Goal: Transaction & Acquisition: Purchase product/service

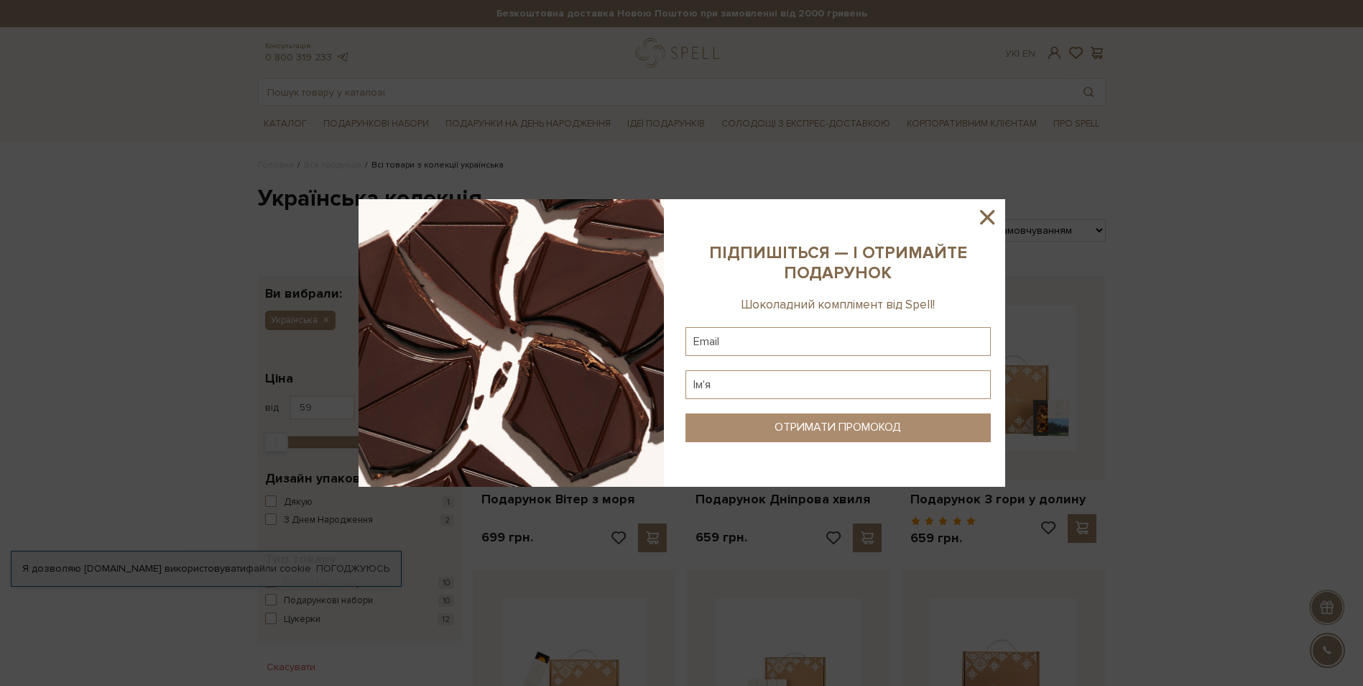
click at [990, 214] on icon at bounding box center [987, 217] width 14 height 14
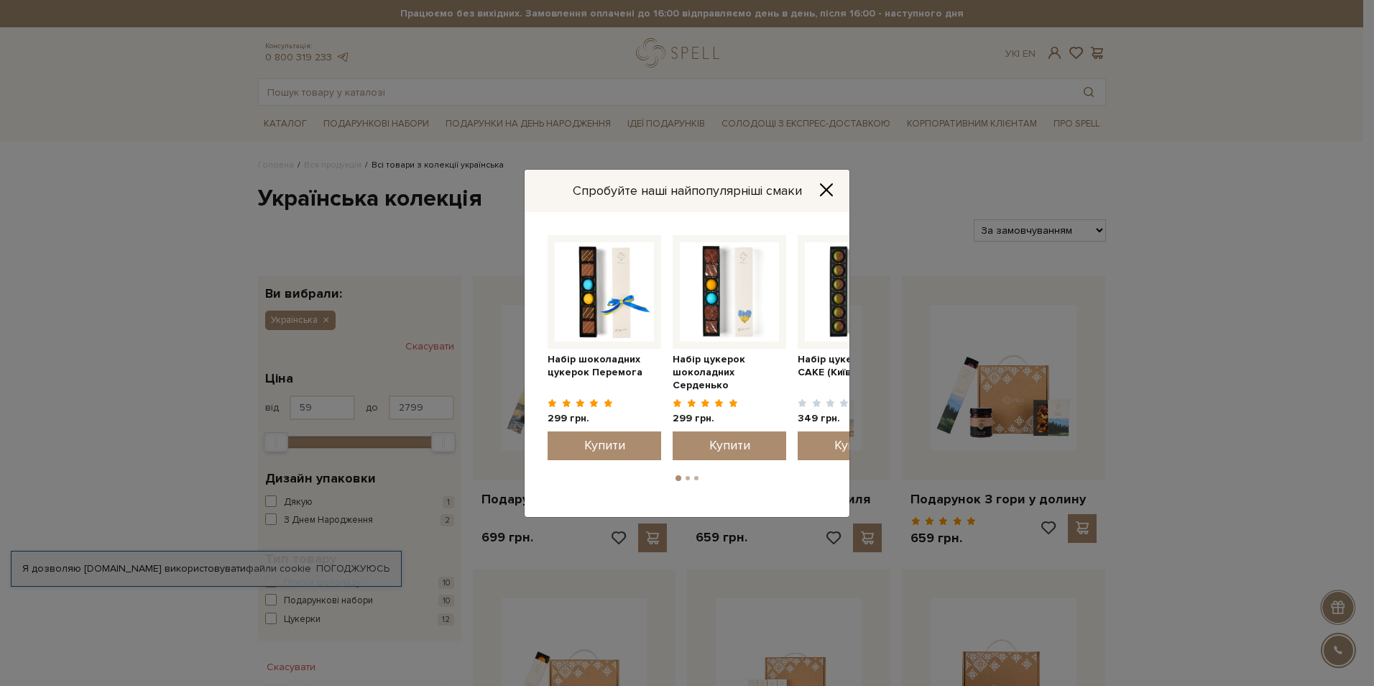
click at [1150, 346] on div "Спробуйте наші найпопулярніші смаки Набір цукерок шоколадних Серденько 299 грн." at bounding box center [687, 343] width 1374 height 686
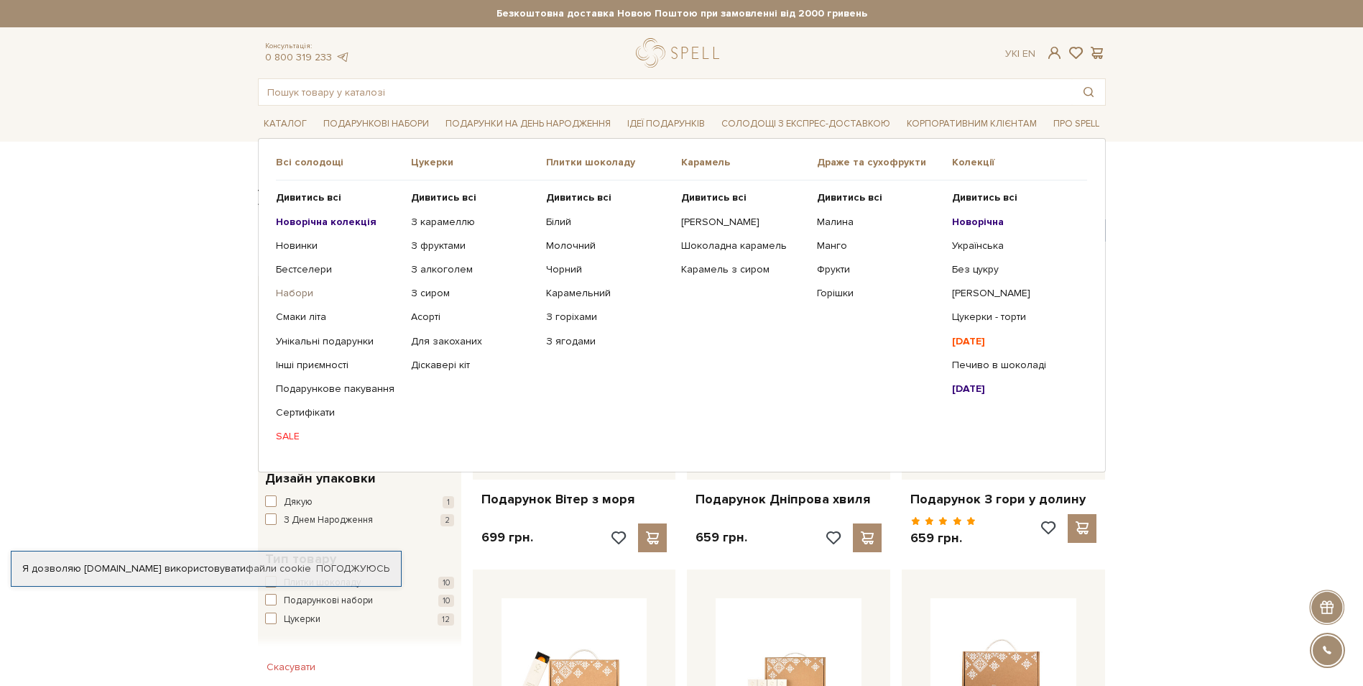
click at [301, 292] on link "Набори" at bounding box center [338, 293] width 124 height 13
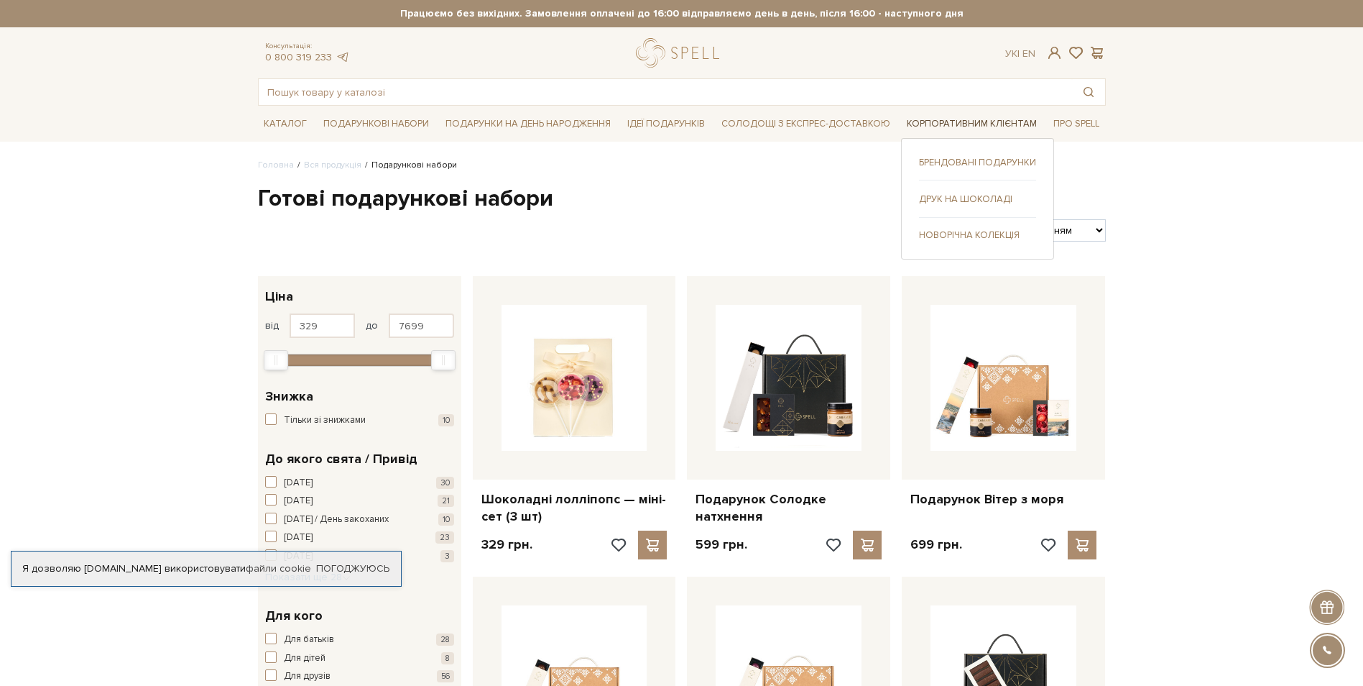
click at [944, 119] on link "Корпоративним клієнтам" at bounding box center [972, 124] width 142 height 22
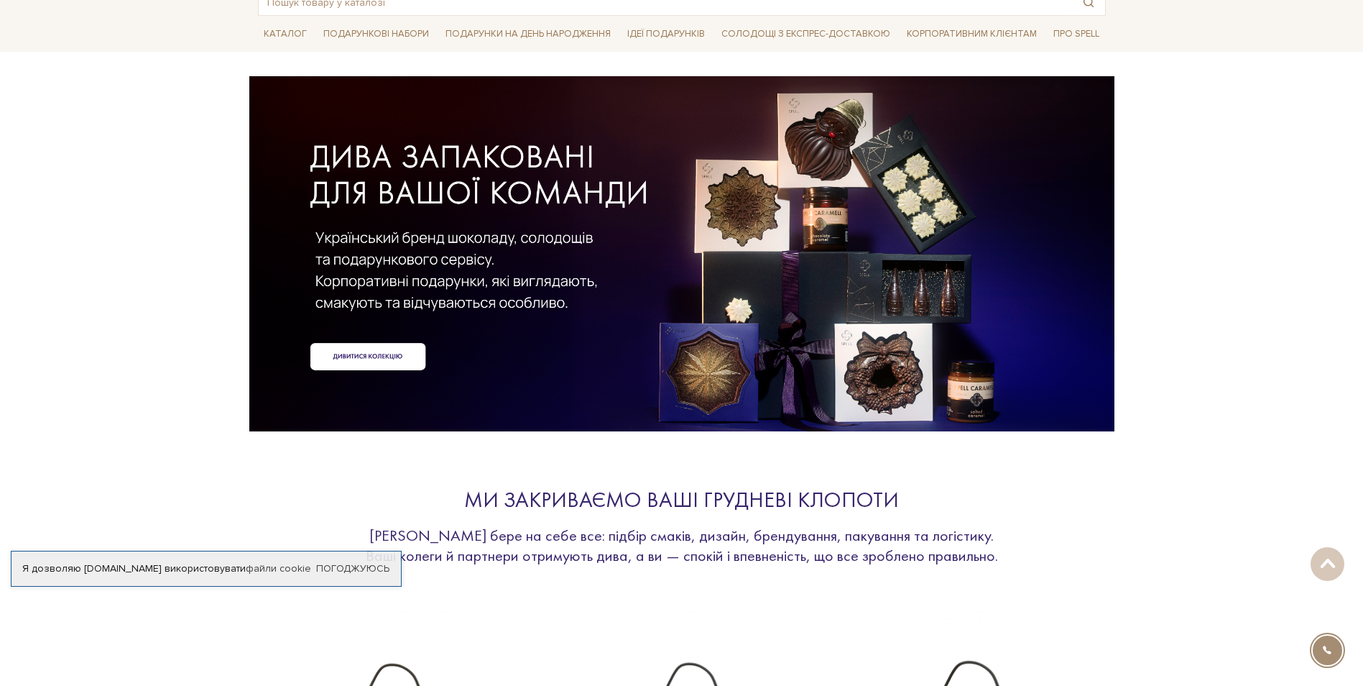
scroll to position [72, 0]
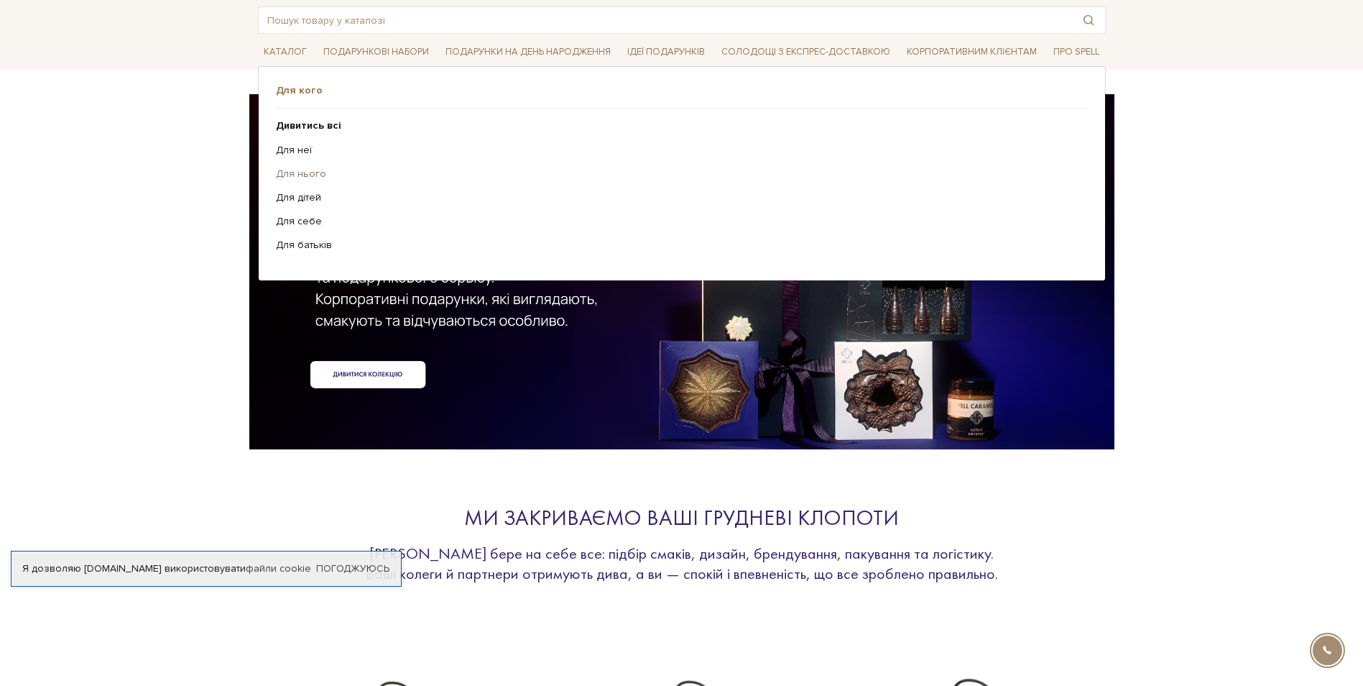
click at [296, 169] on link "Для нього" at bounding box center [676, 173] width 801 height 13
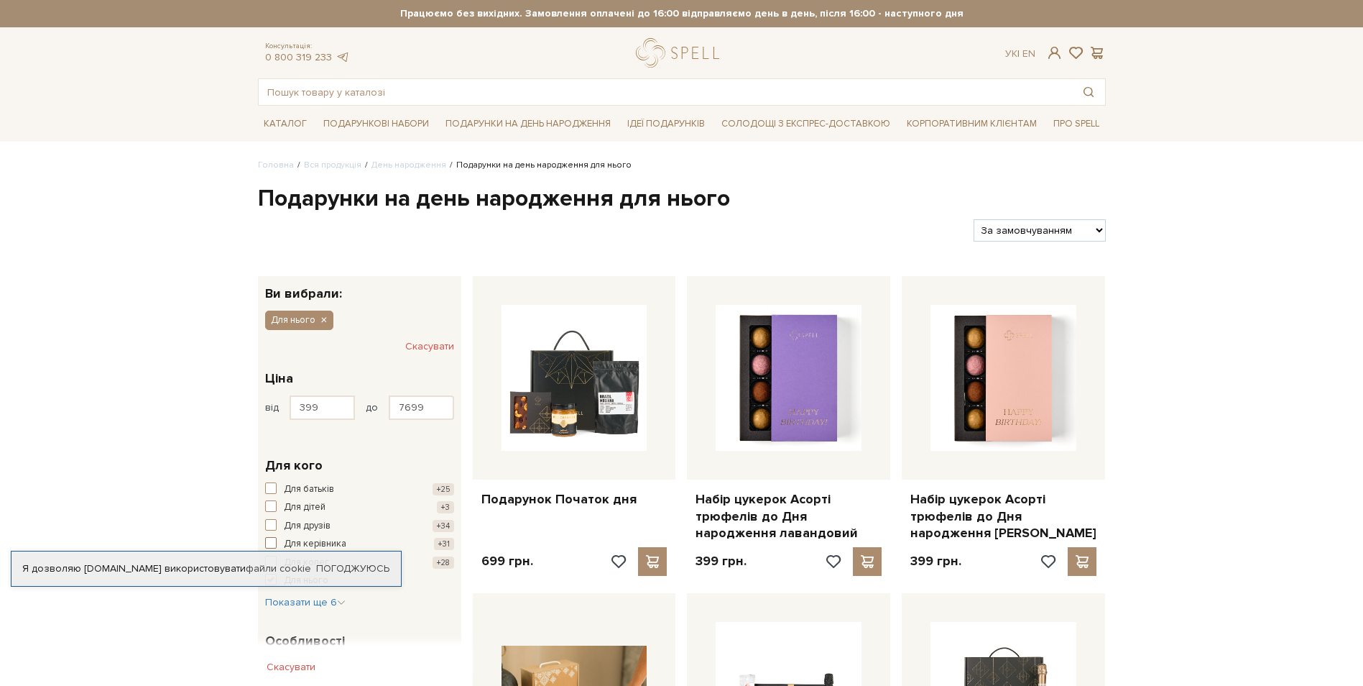
click at [307, 542] on span "Для керівника" at bounding box center [315, 544] width 63 height 14
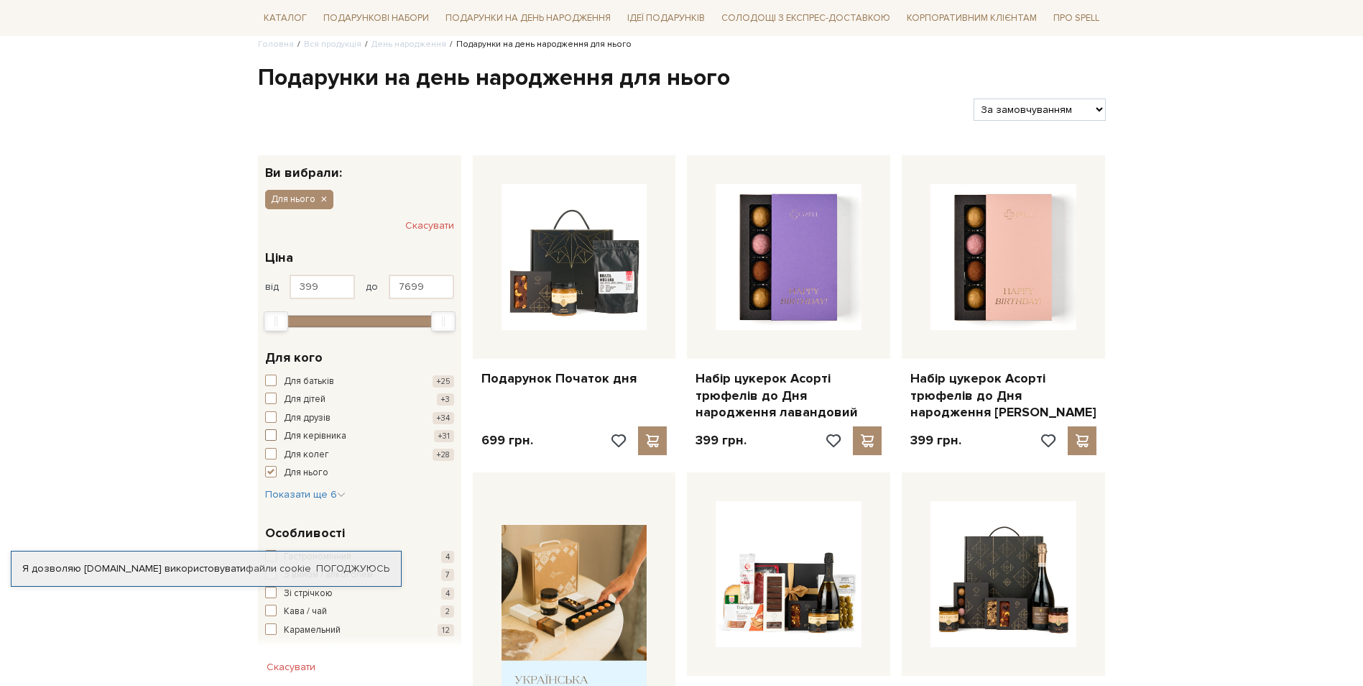
scroll to position [144, 0]
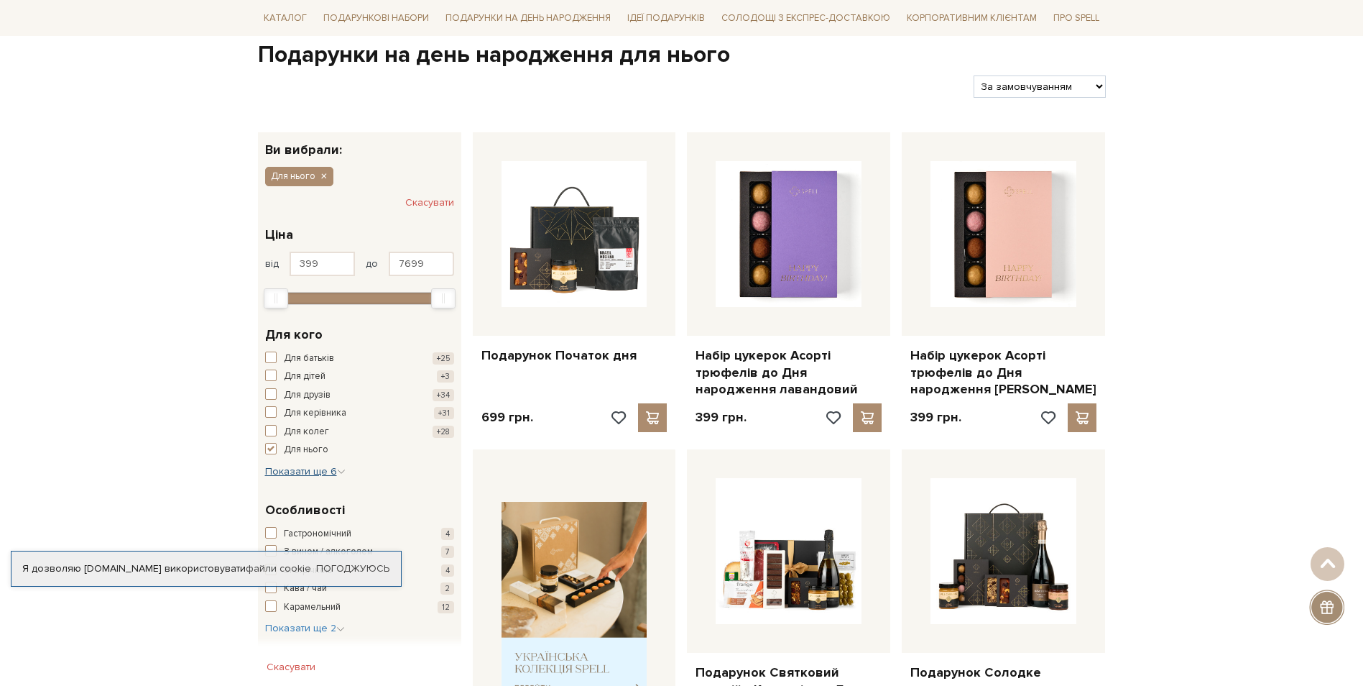
click at [316, 474] on span "Показати ще 6" at bounding box center [305, 471] width 80 height 12
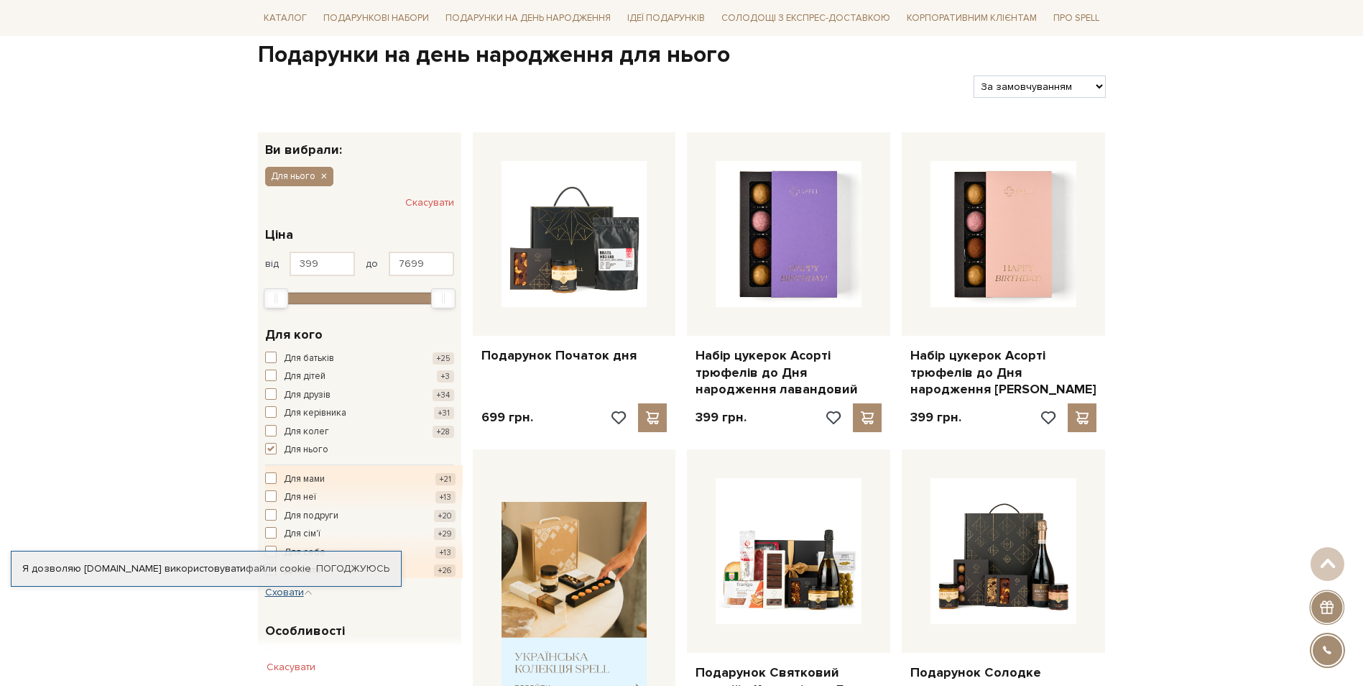
scroll to position [216, 0]
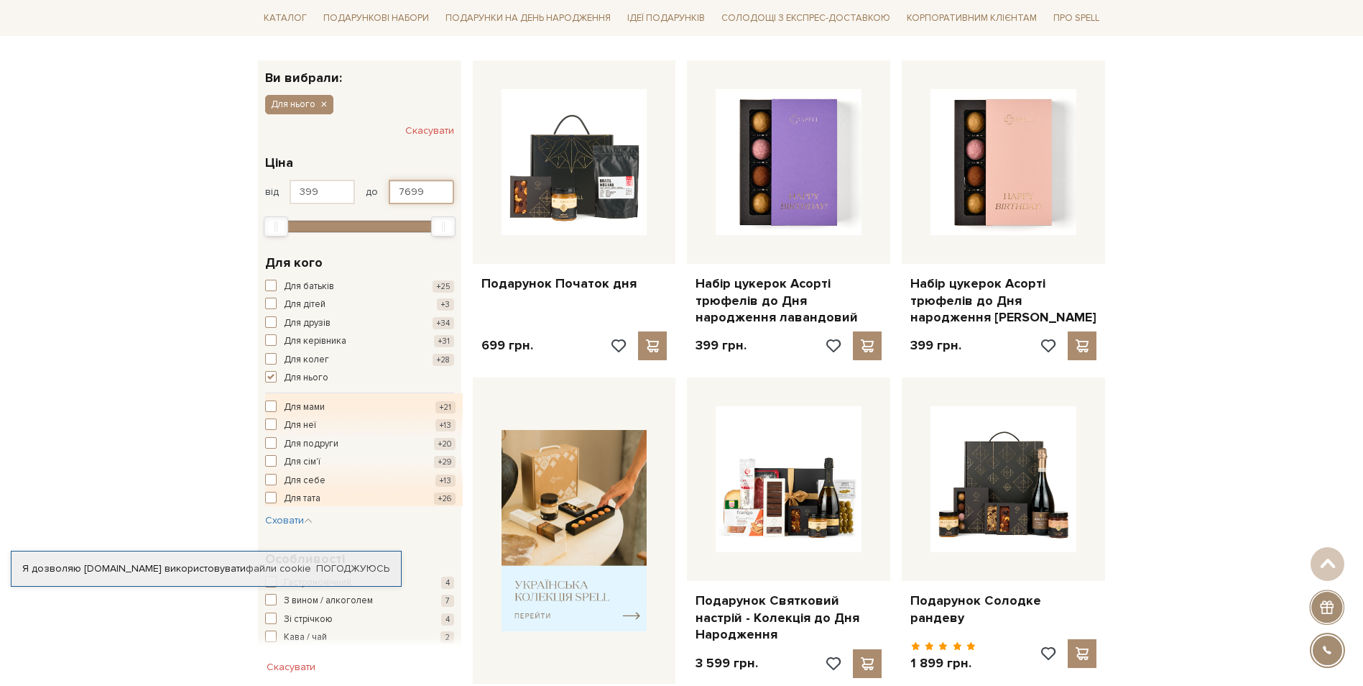
drag, startPoint x: 432, startPoint y: 197, endPoint x: 339, endPoint y: 183, distance: 93.8
click at [340, 183] on div "від 399 до 7699" at bounding box center [359, 192] width 189 height 24
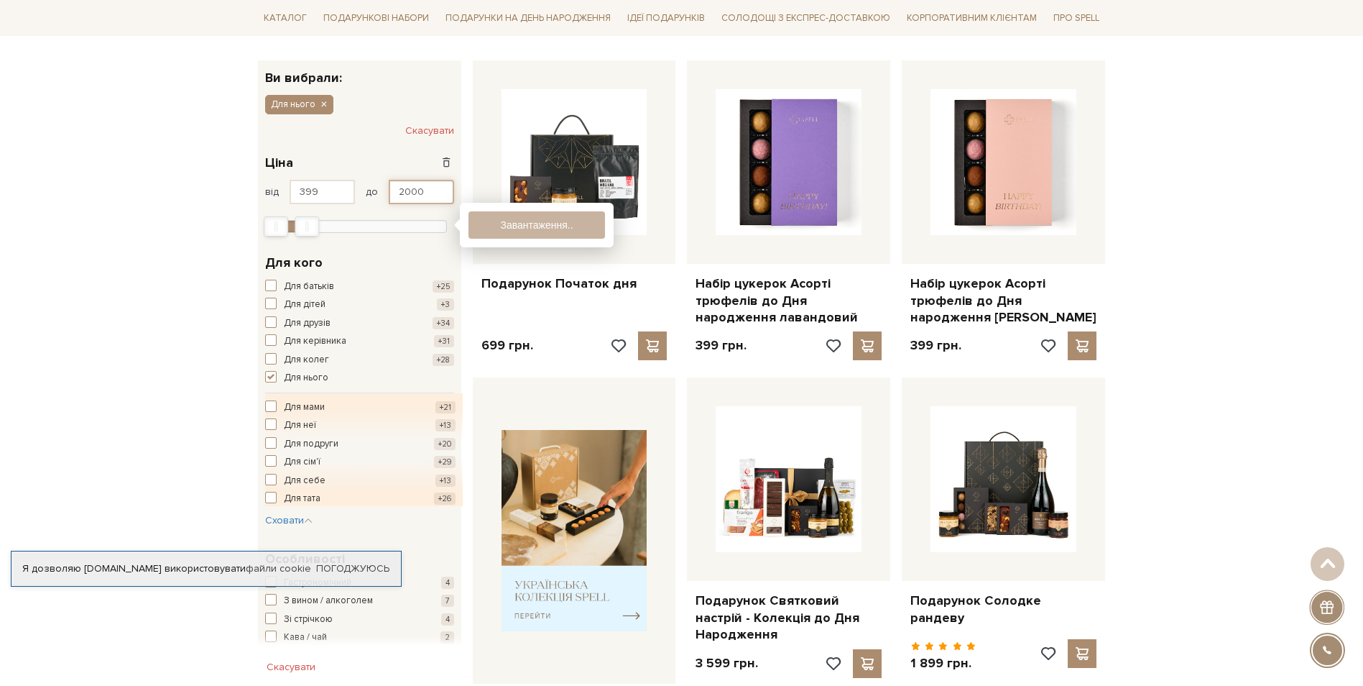
type input "2000"
click at [520, 218] on button "Показати 11 товарів" at bounding box center [537, 224] width 137 height 27
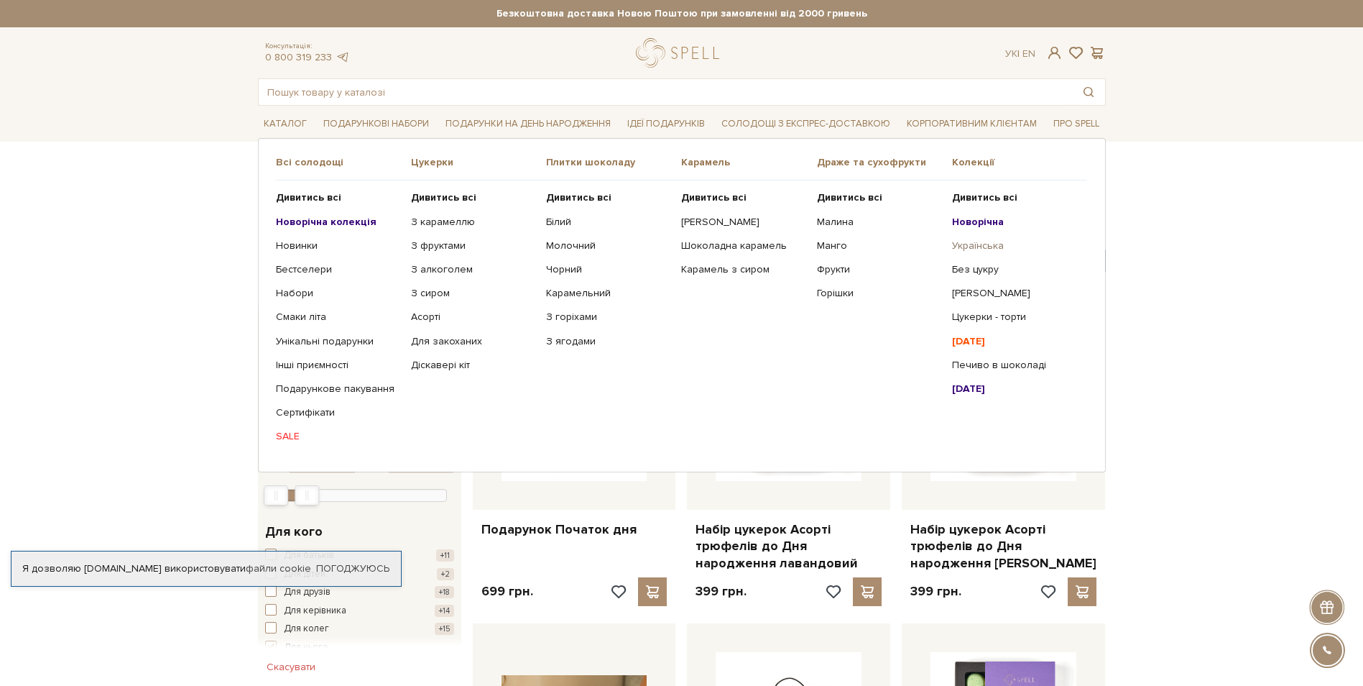
click at [990, 245] on link "Українська" at bounding box center [1014, 245] width 124 height 13
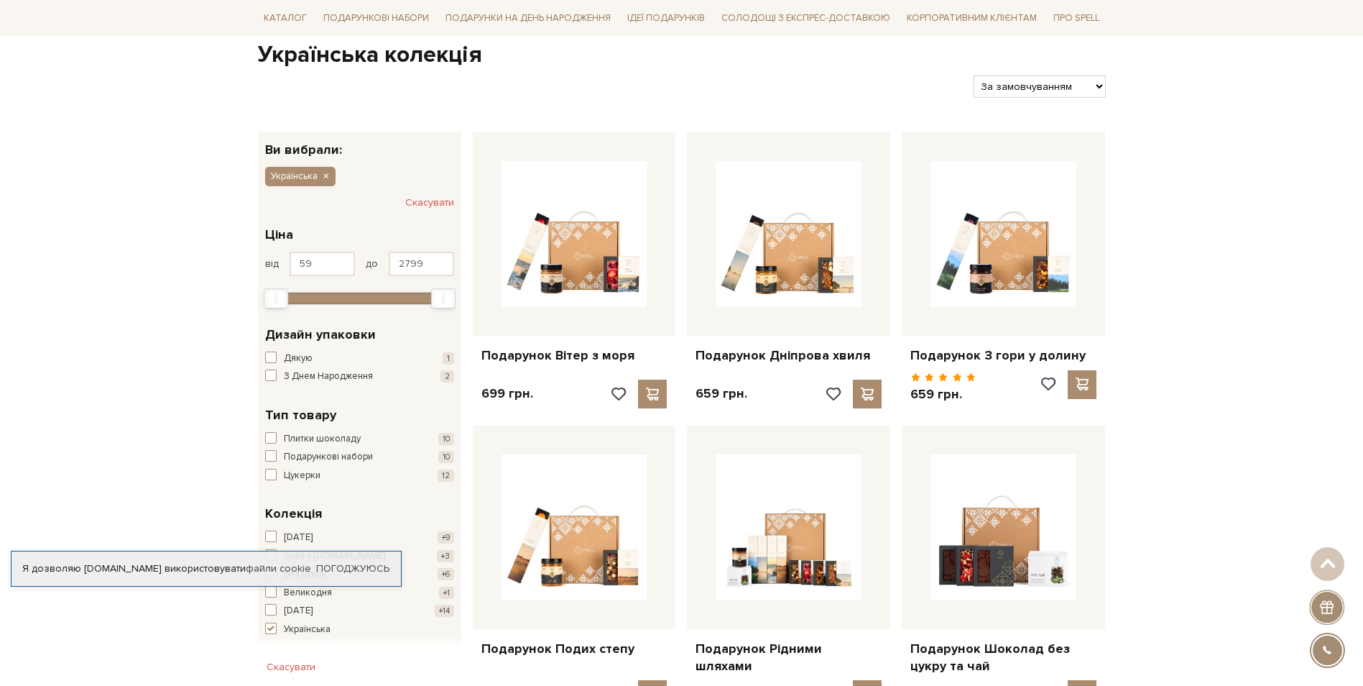
scroll to position [503, 0]
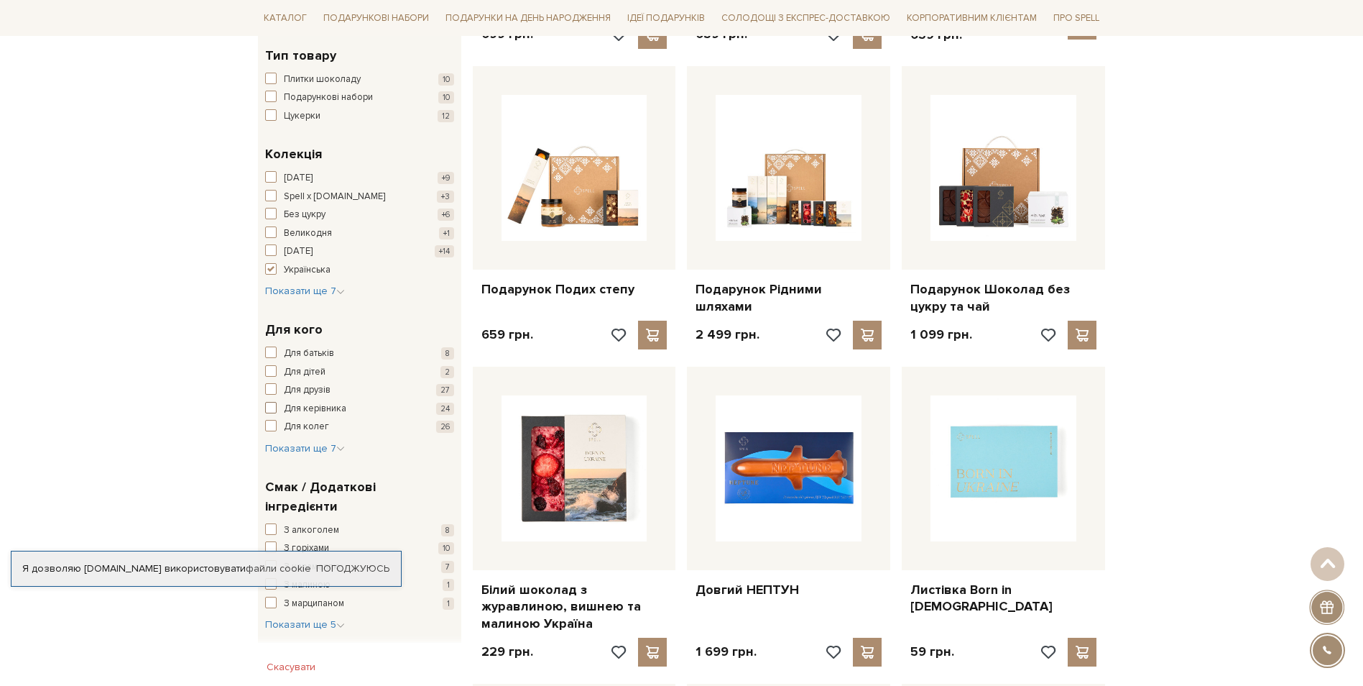
click at [340, 405] on span "Для керівника" at bounding box center [315, 409] width 63 height 14
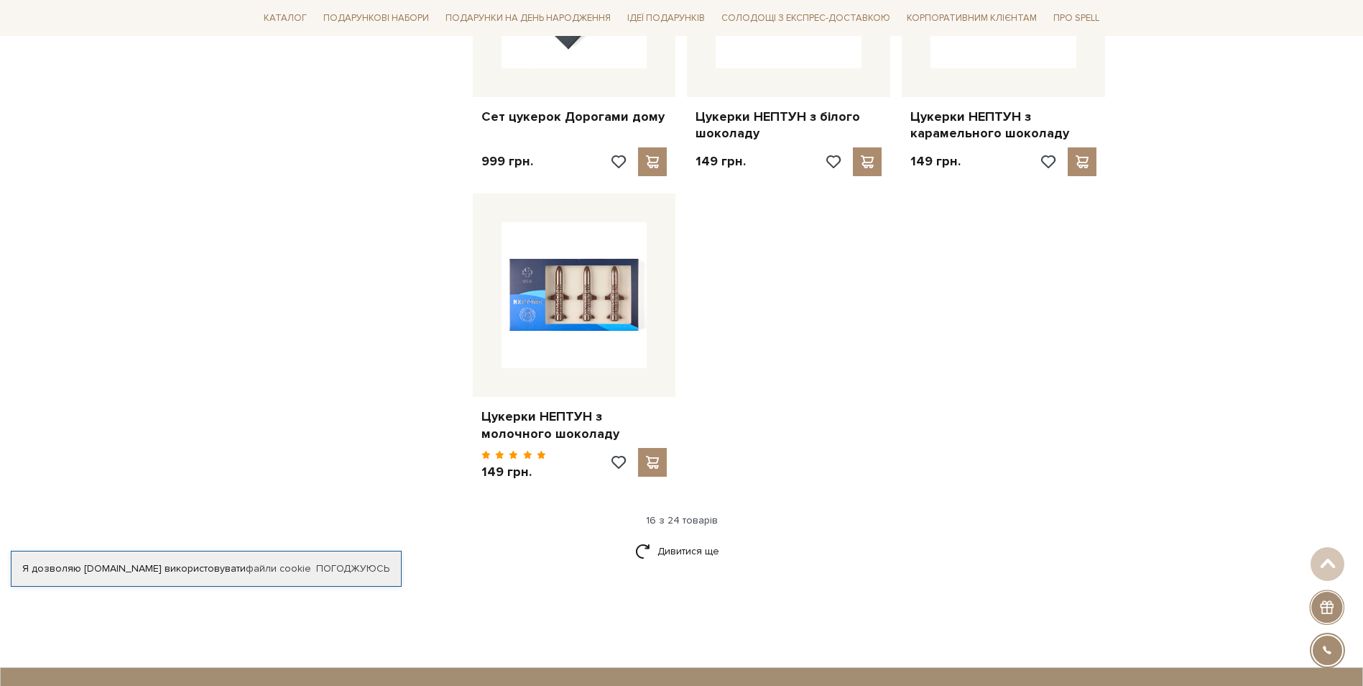
scroll to position [1581, 0]
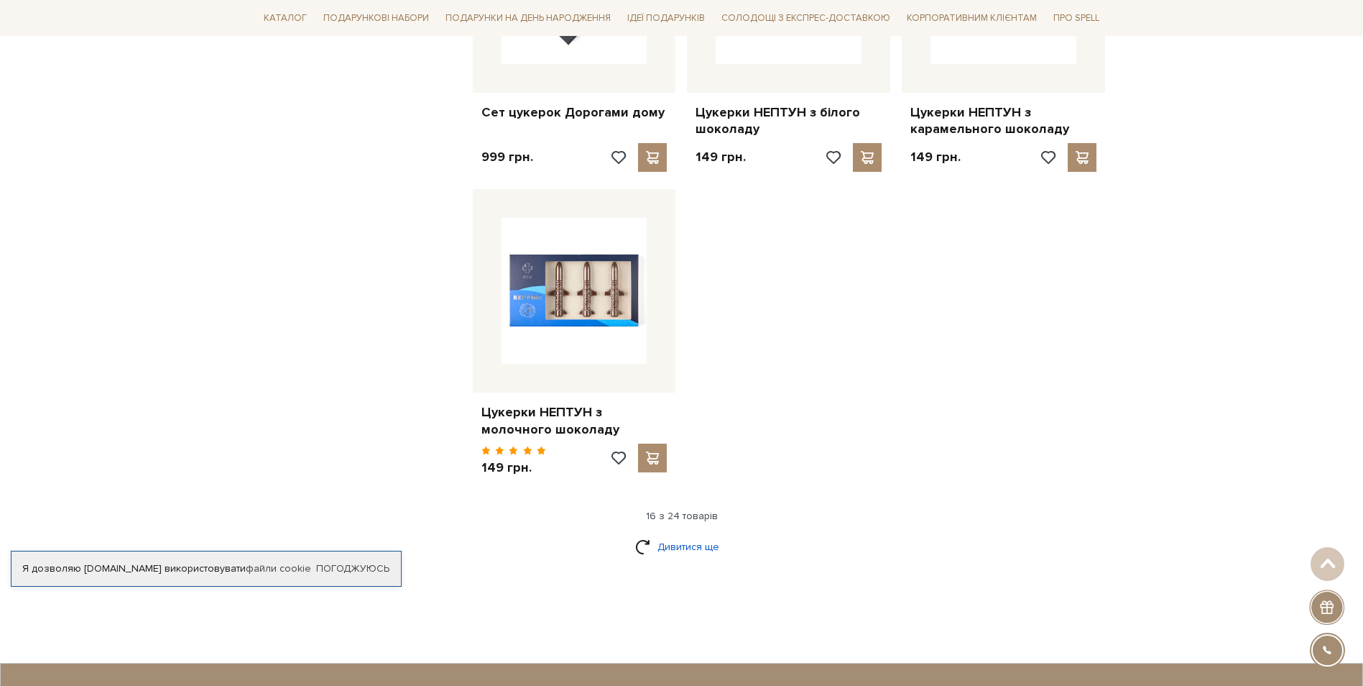
click at [676, 534] on link "Дивитися ще" at bounding box center [681, 546] width 93 height 25
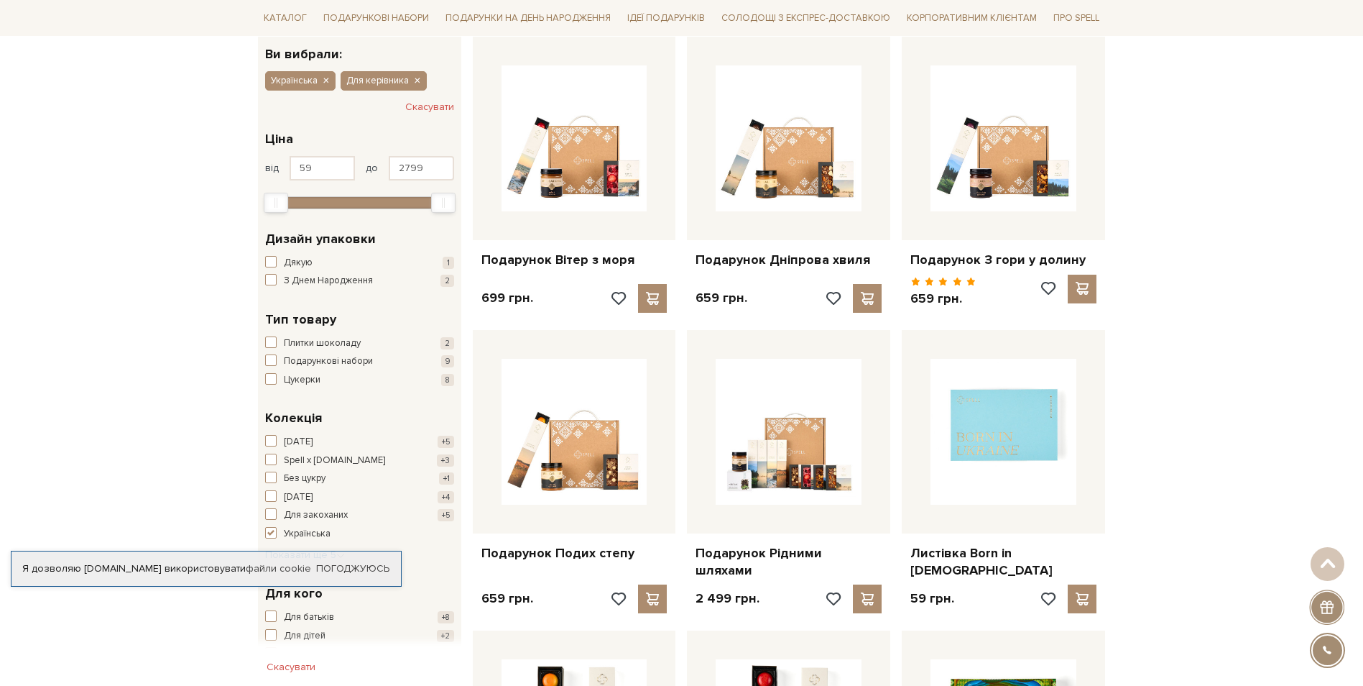
scroll to position [431, 0]
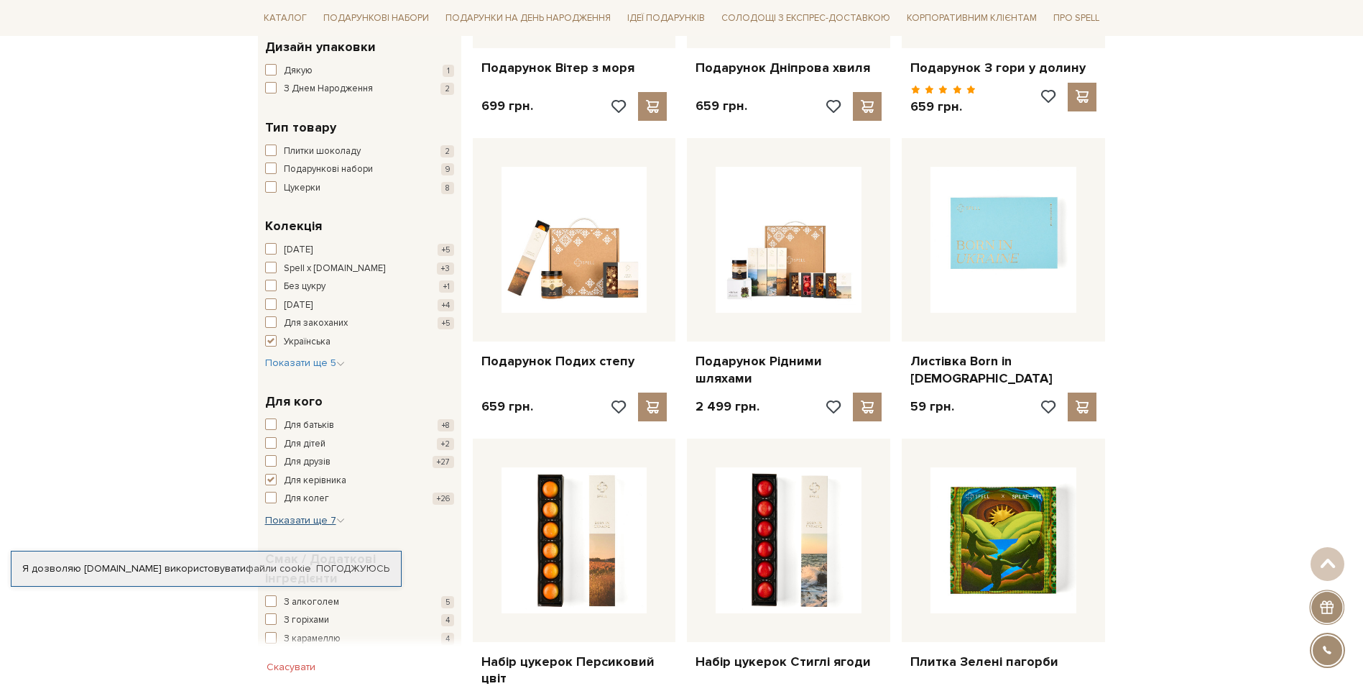
click at [315, 520] on span "Показати ще 7" at bounding box center [305, 520] width 80 height 12
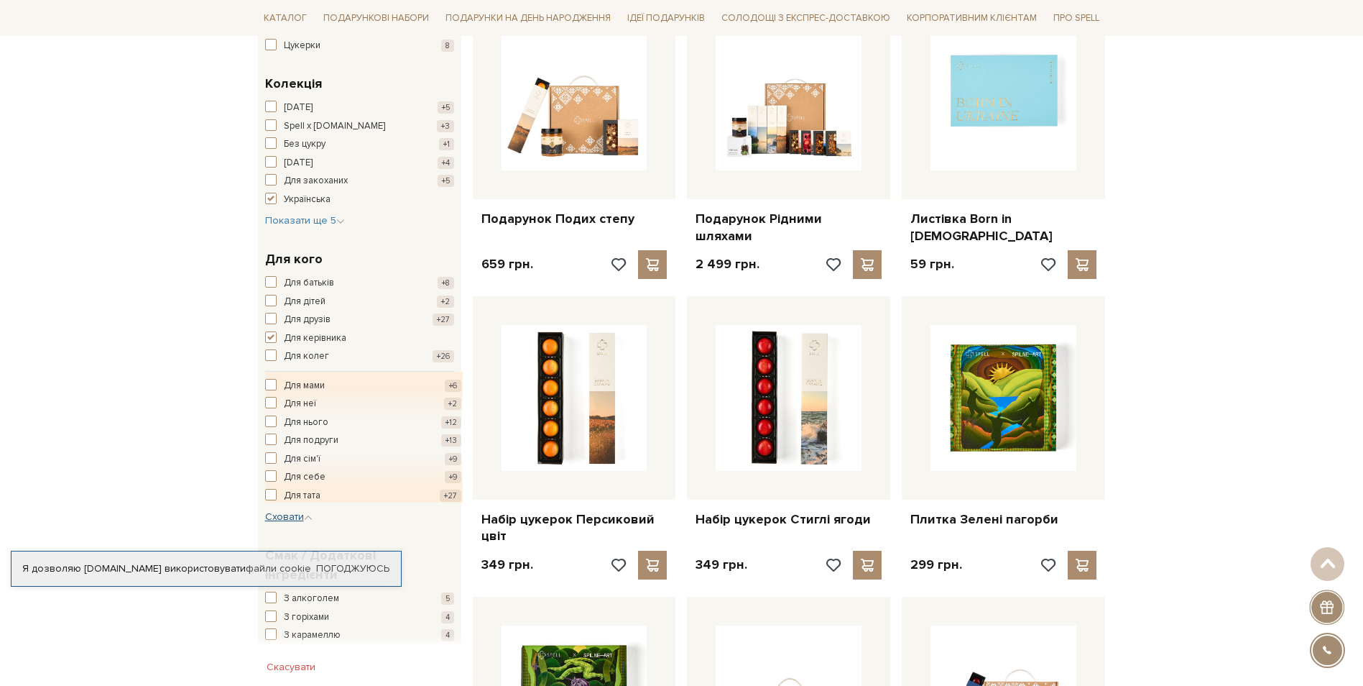
scroll to position [575, 0]
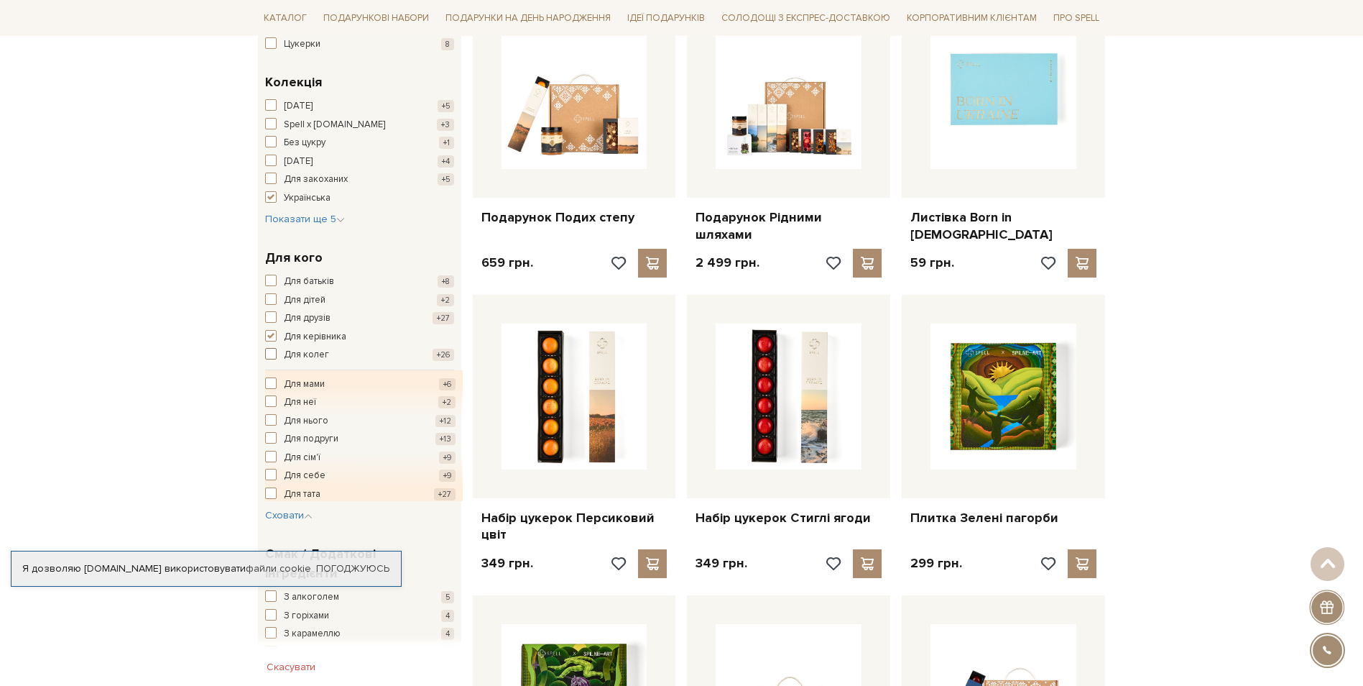
click at [285, 350] on span "Для колег" at bounding box center [306, 355] width 45 height 14
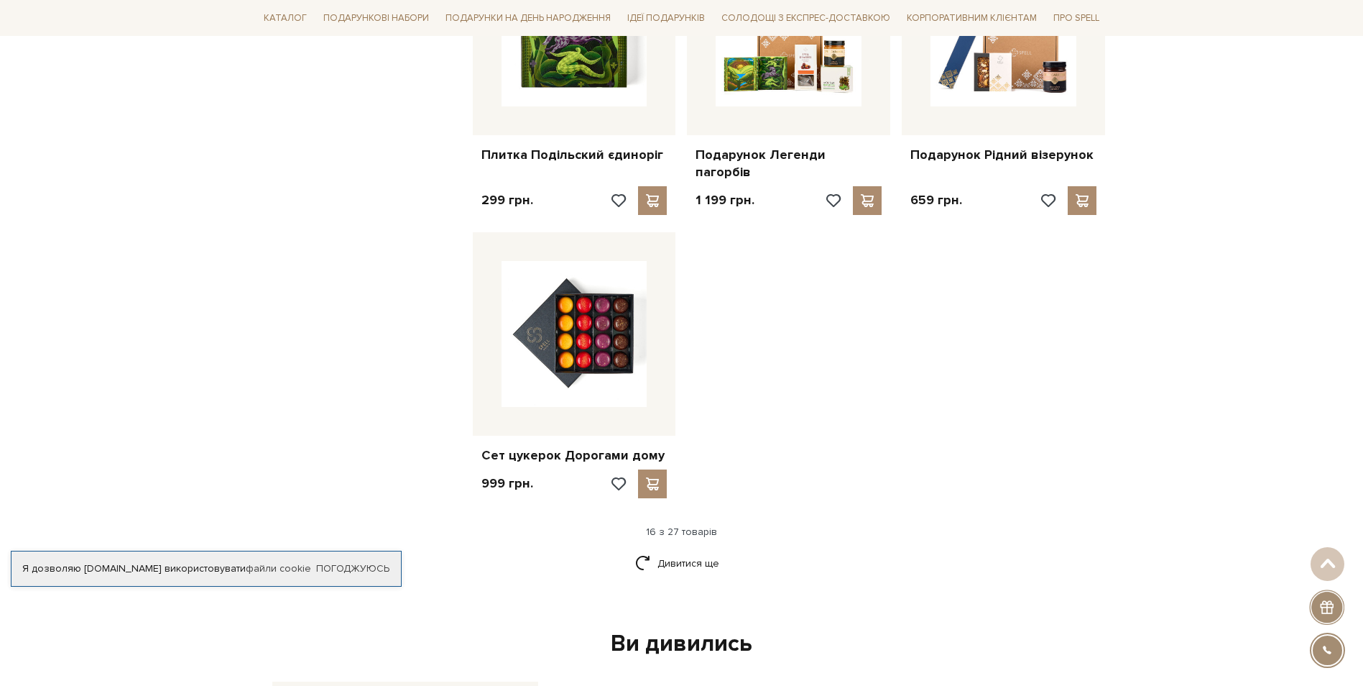
scroll to position [1653, 0]
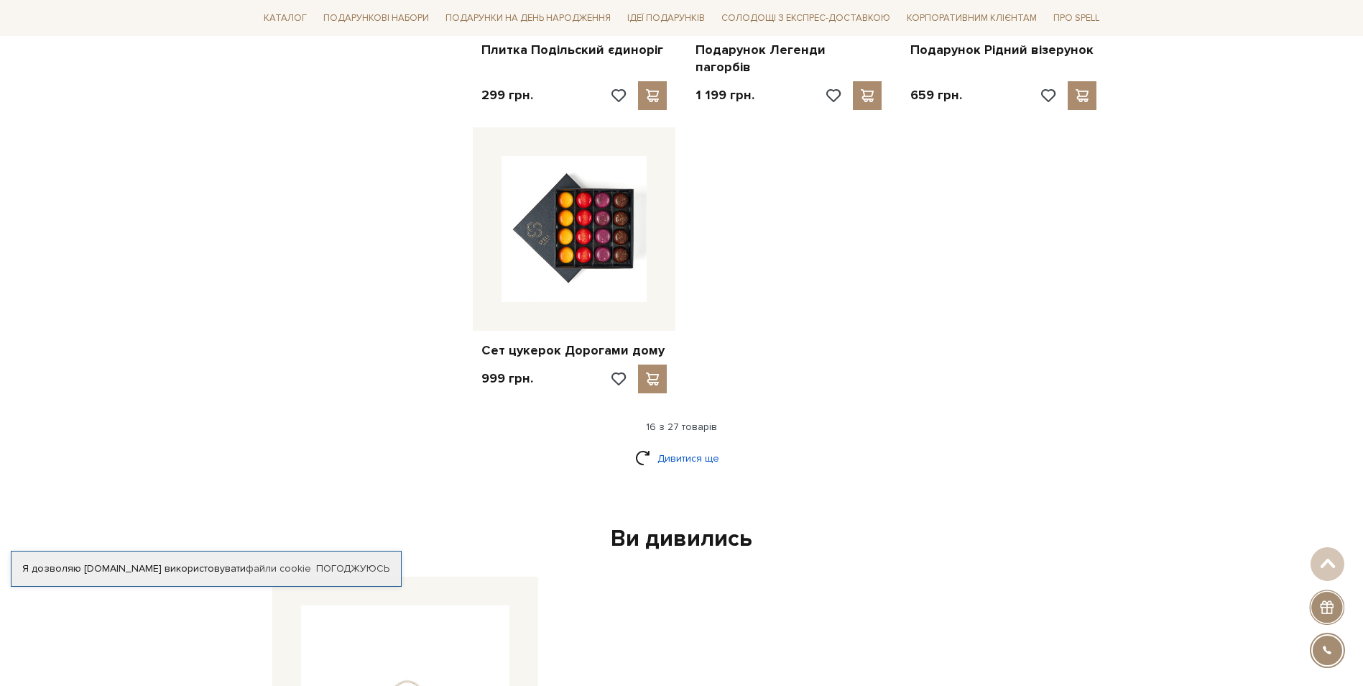
click at [696, 446] on link "Дивитися ще" at bounding box center [681, 458] width 93 height 25
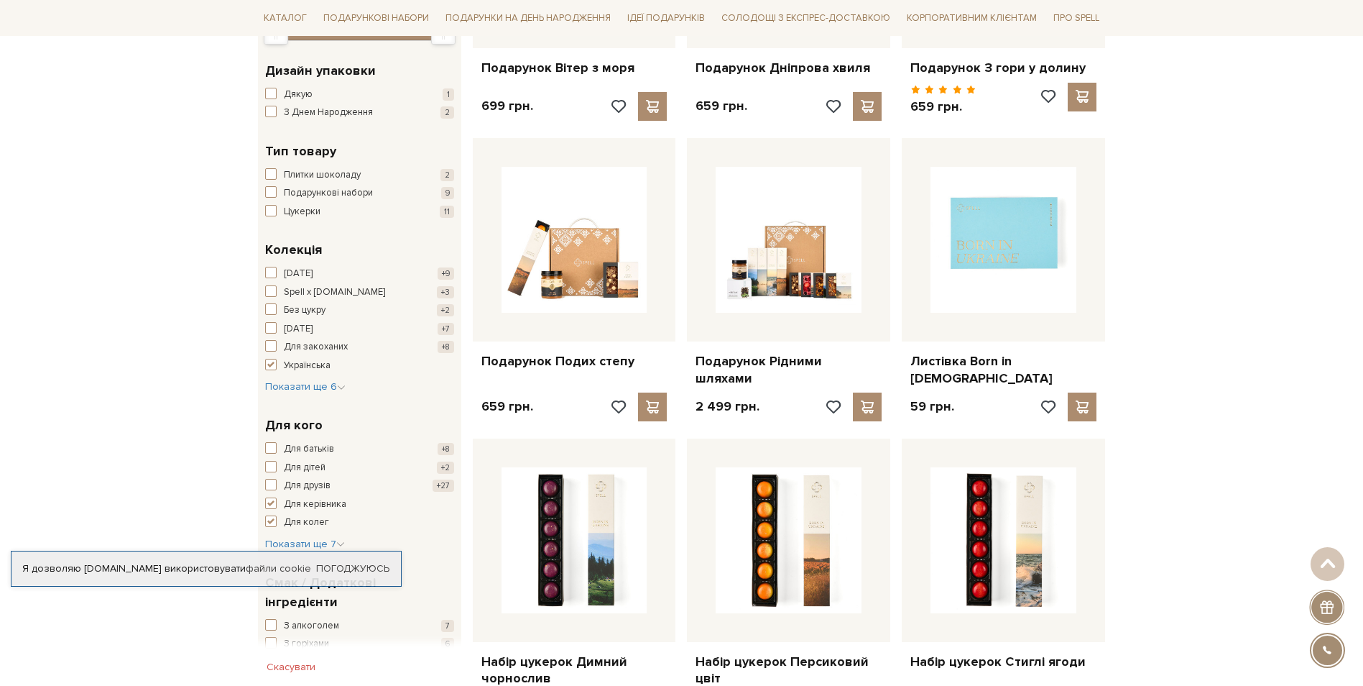
scroll to position [0, 0]
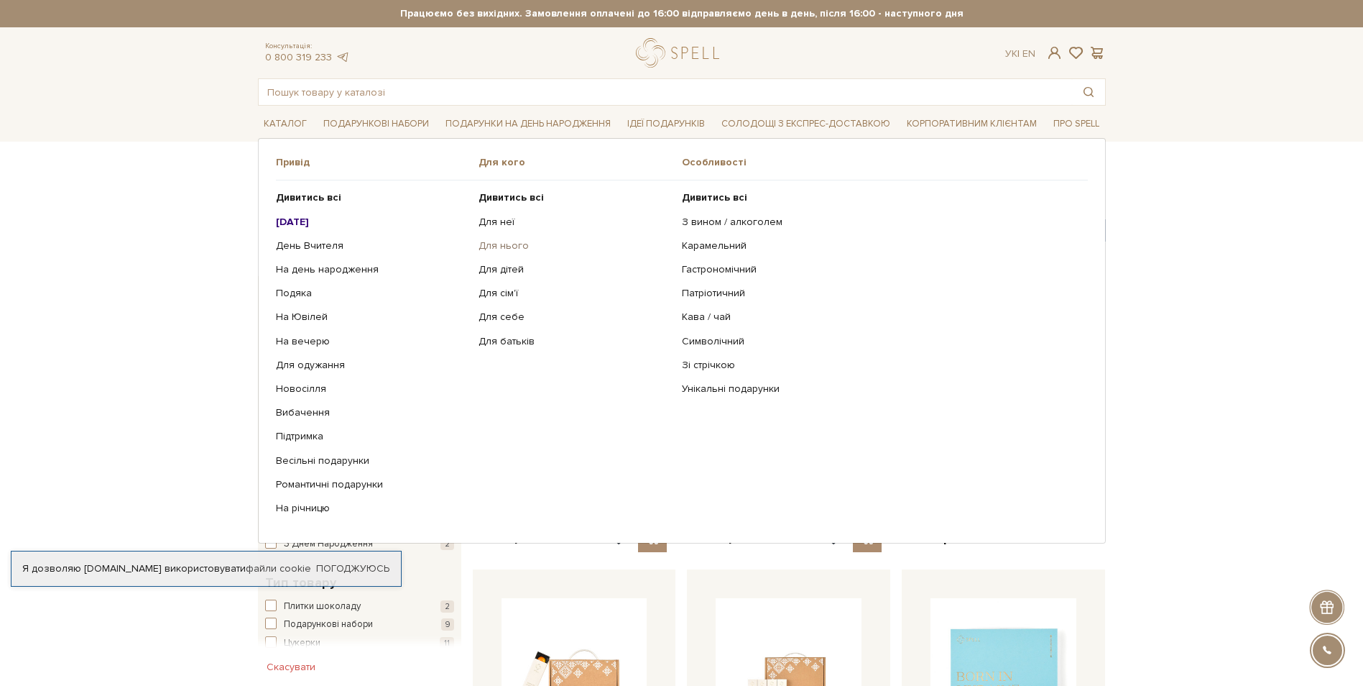
click at [497, 244] on link "Для нього" at bounding box center [575, 245] width 193 height 13
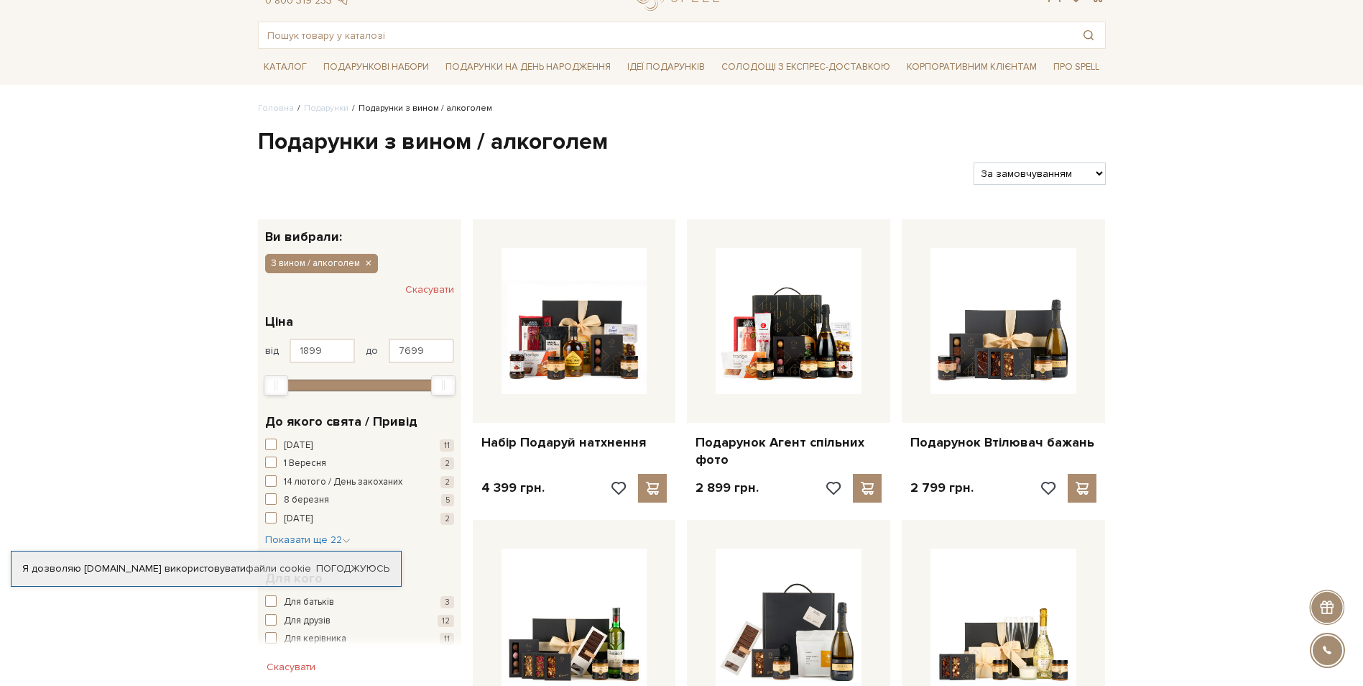
scroll to position [72, 0]
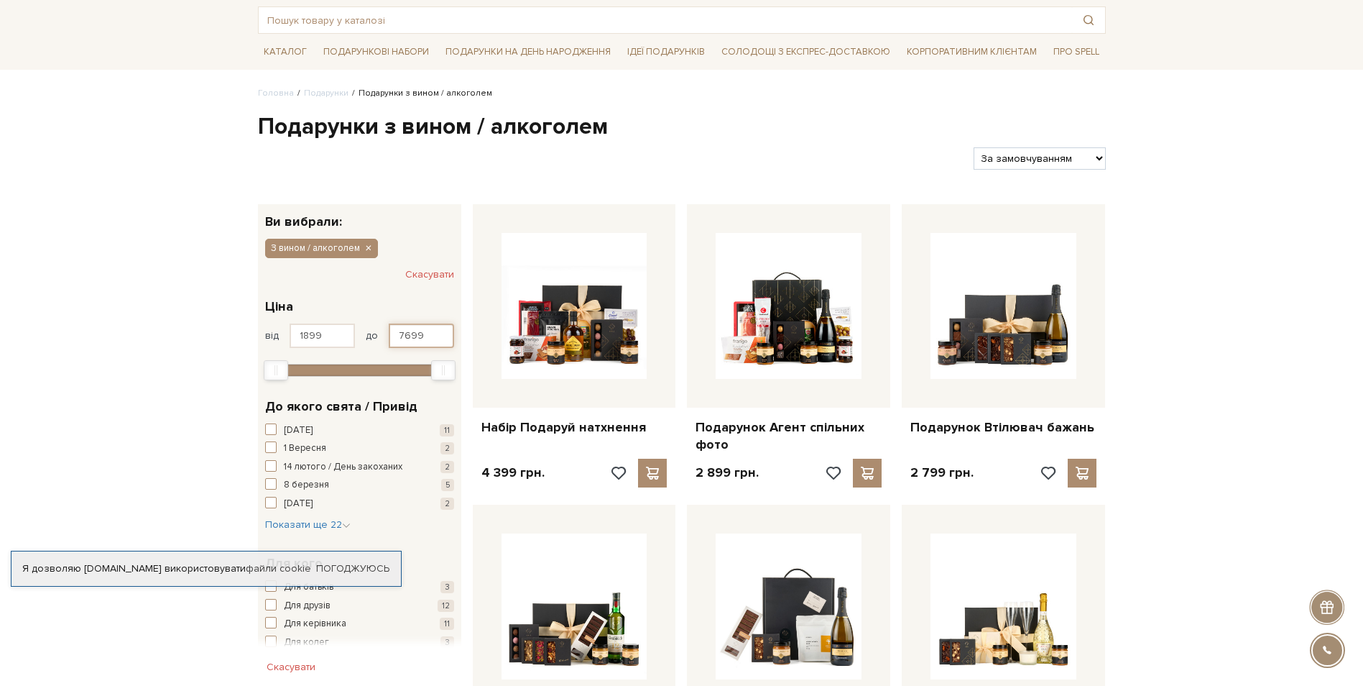
drag, startPoint x: 428, startPoint y: 336, endPoint x: 384, endPoint y: 336, distance: 43.1
click at [384, 336] on div "від 1899 до 7699" at bounding box center [359, 335] width 189 height 24
type input "2000"
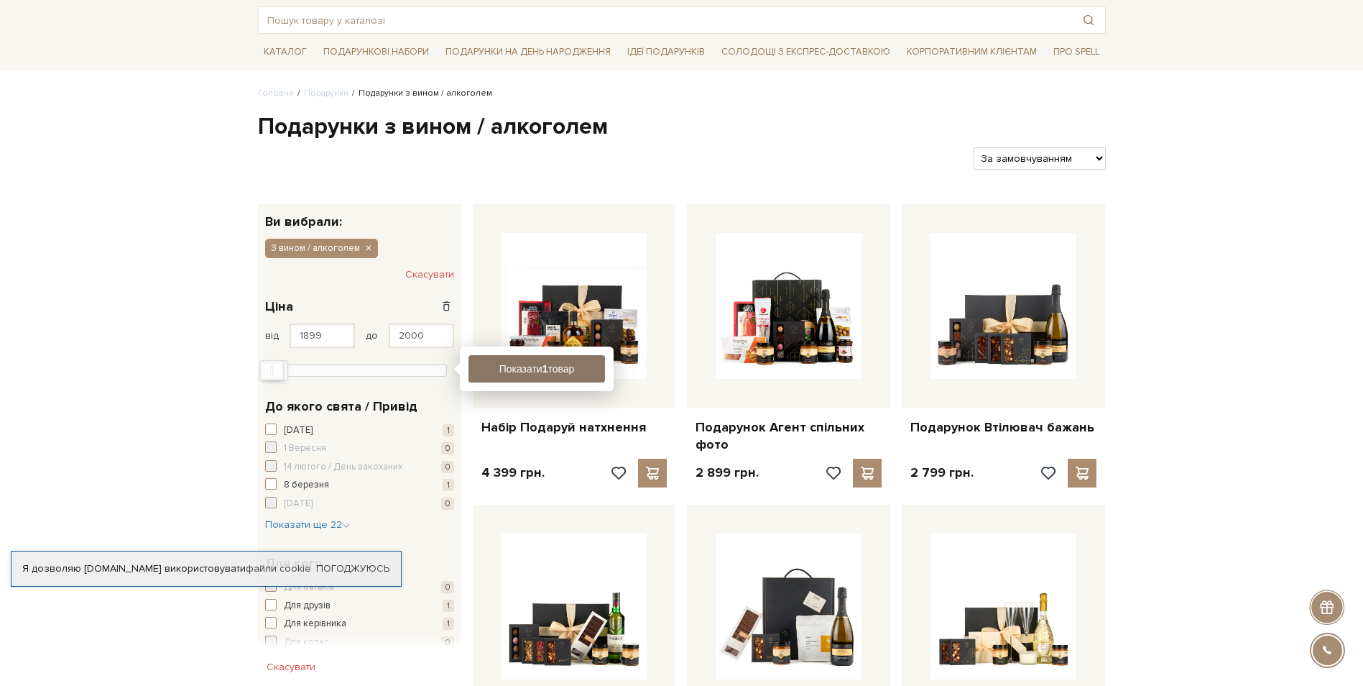
click at [561, 368] on button "Показати 1 товар" at bounding box center [537, 368] width 137 height 27
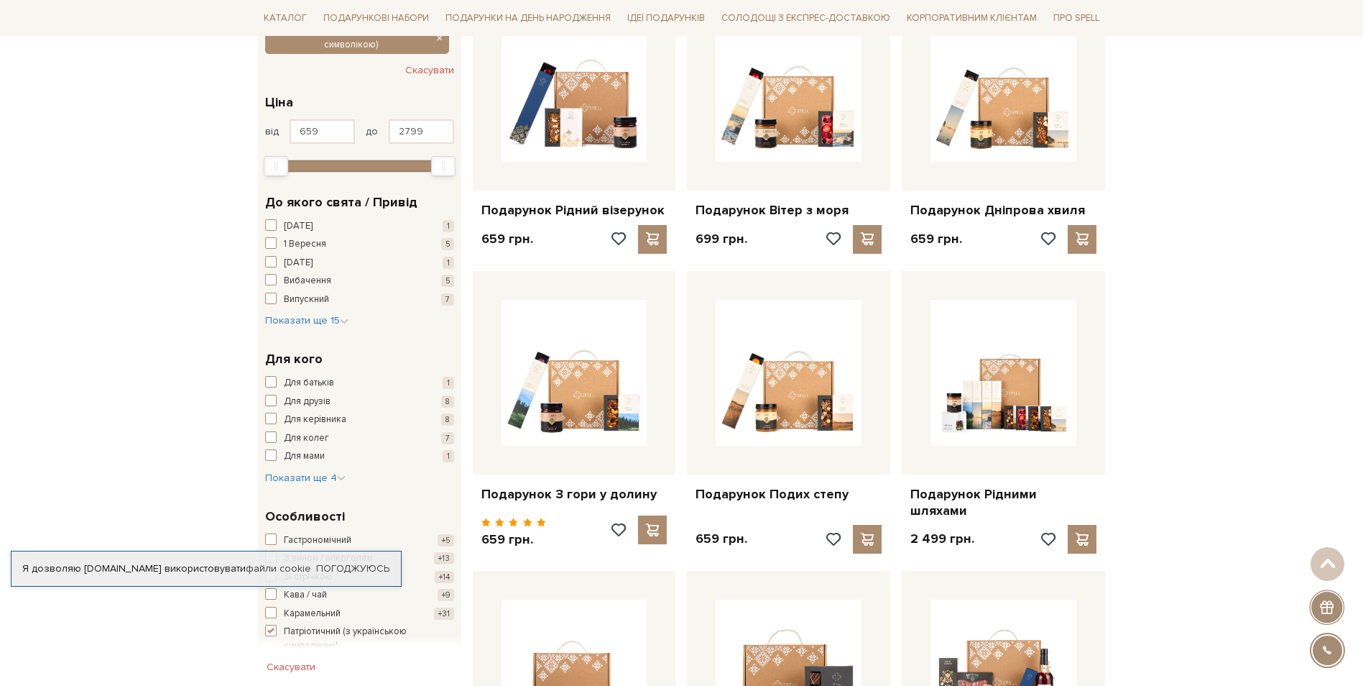
scroll to position [287, 0]
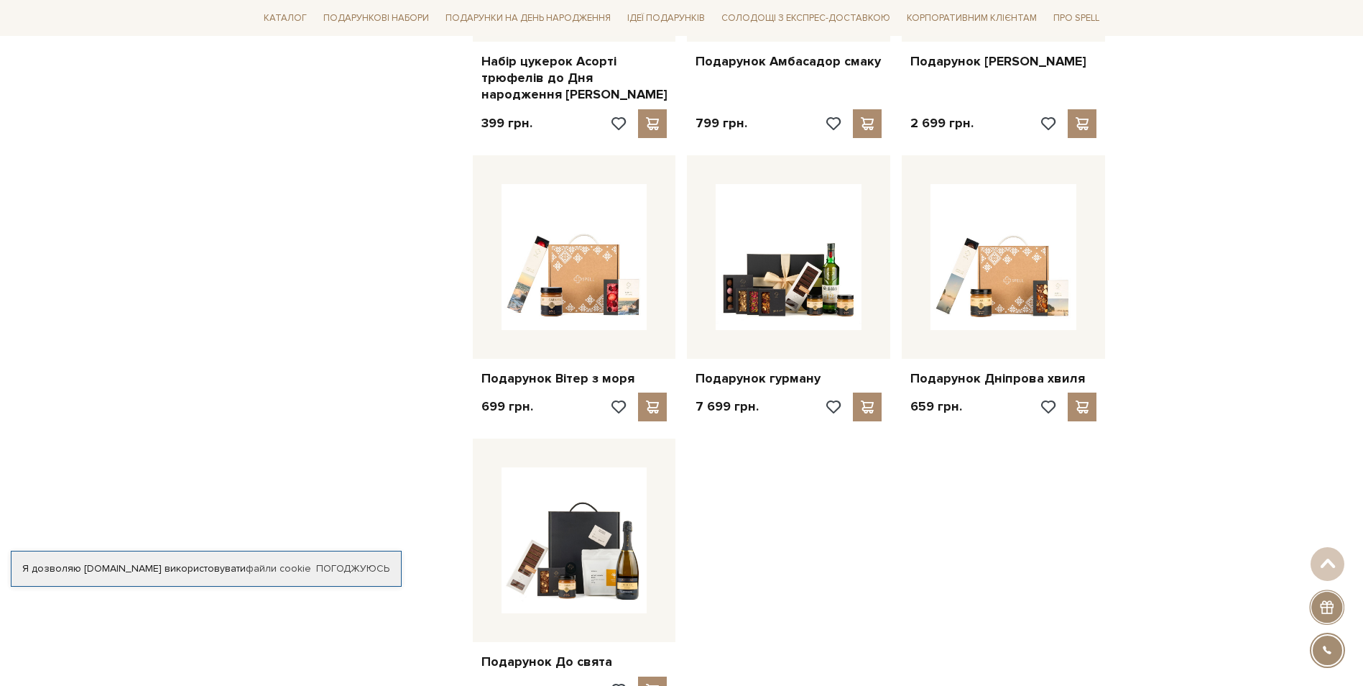
scroll to position [1581, 0]
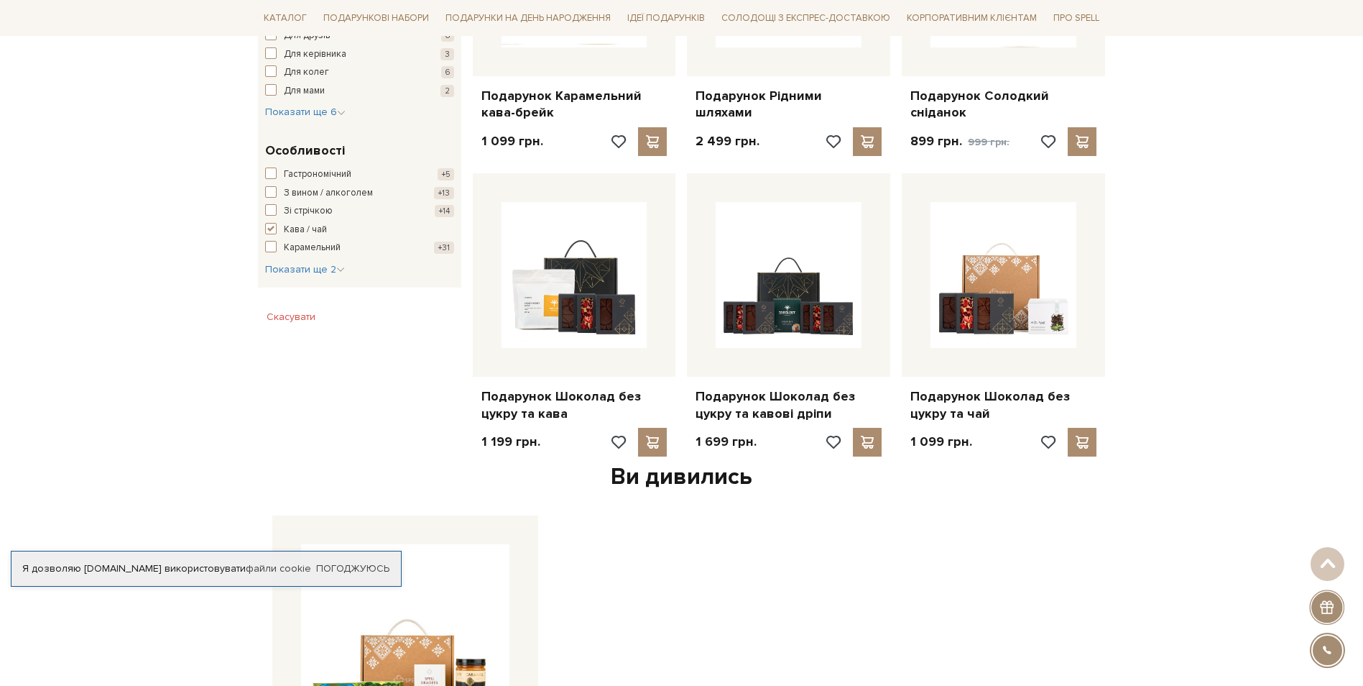
scroll to position [719, 0]
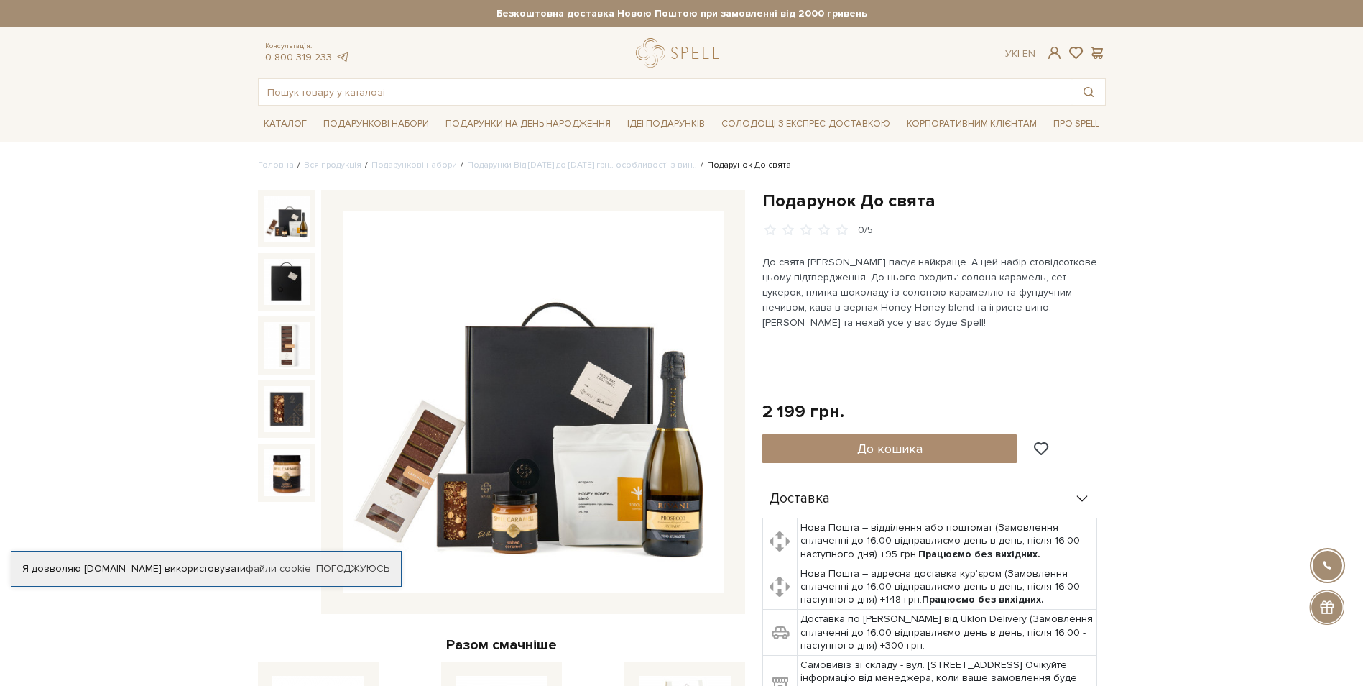
click at [295, 231] on img at bounding box center [287, 218] width 46 height 46
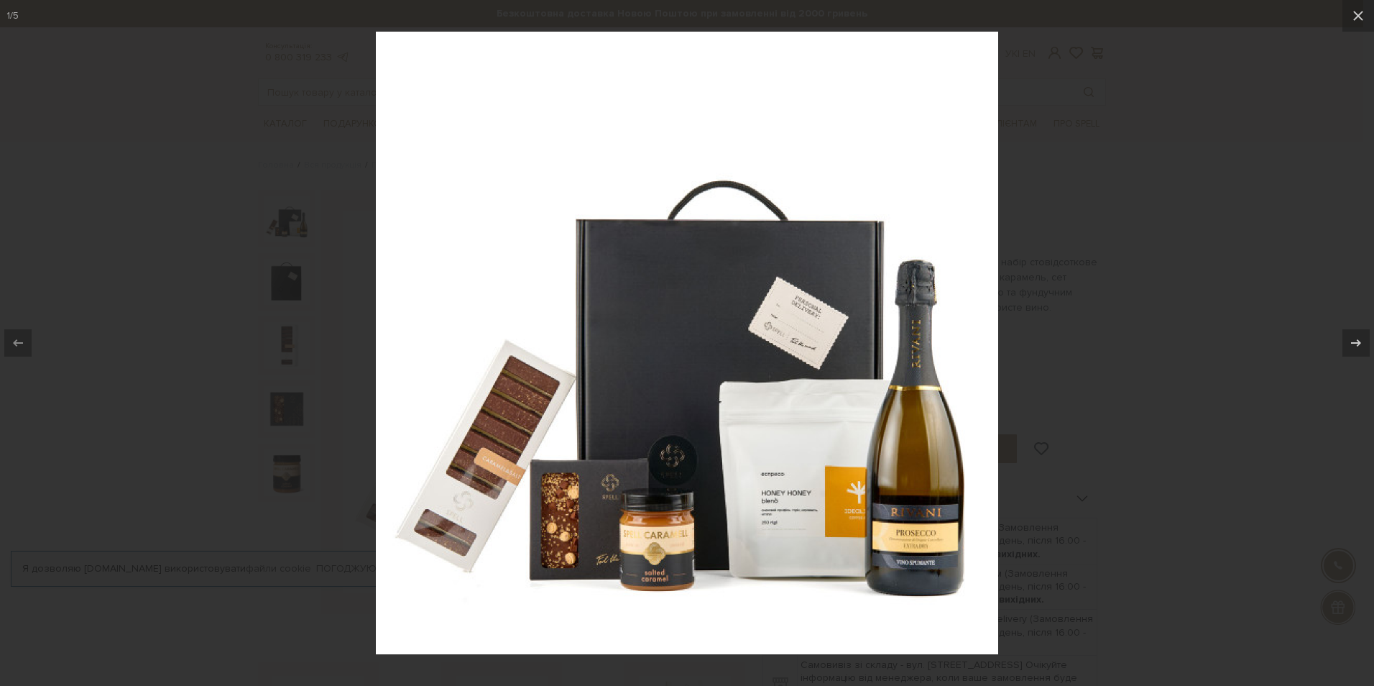
click at [1213, 318] on div at bounding box center [687, 343] width 1374 height 686
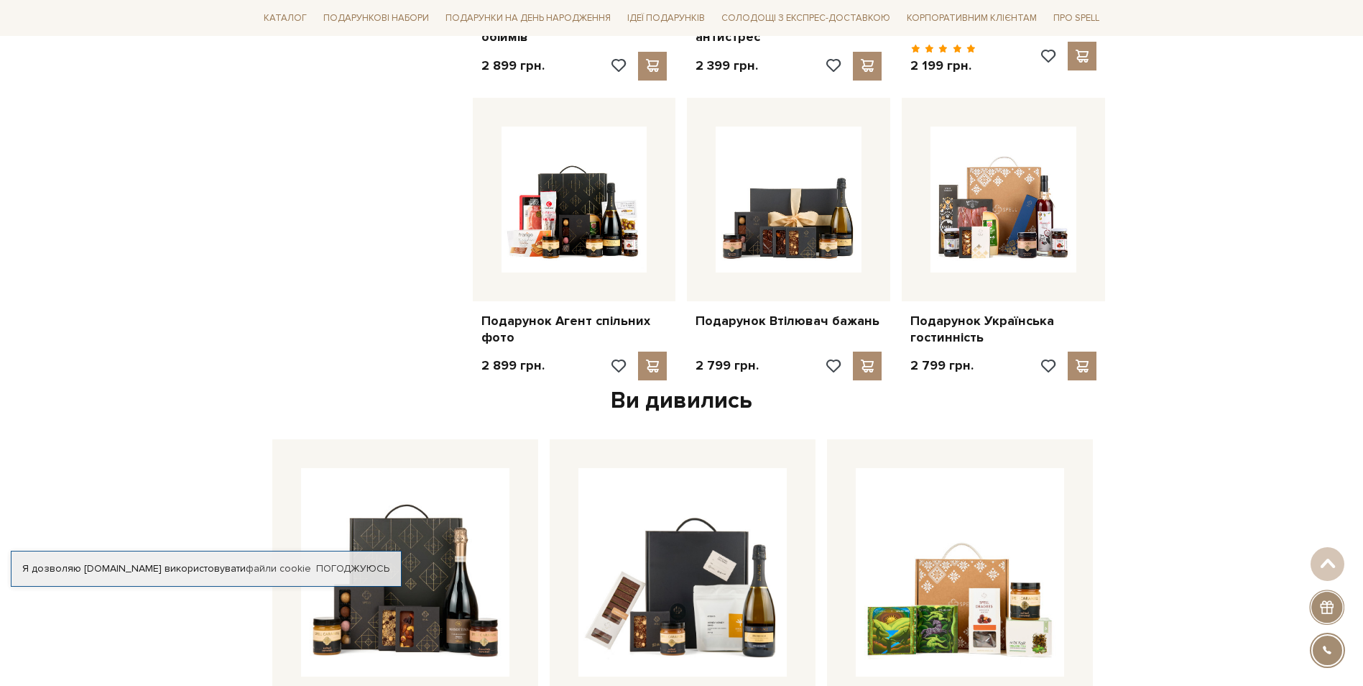
scroll to position [1078, 0]
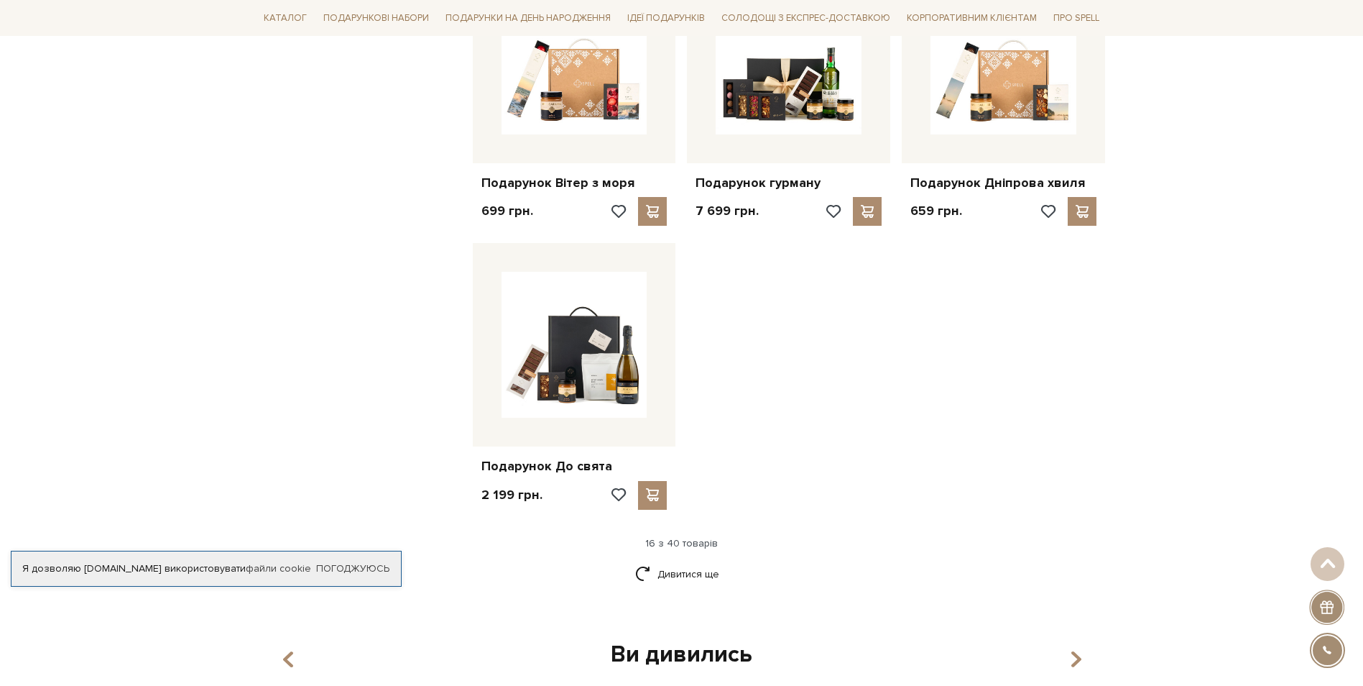
scroll to position [1581, 0]
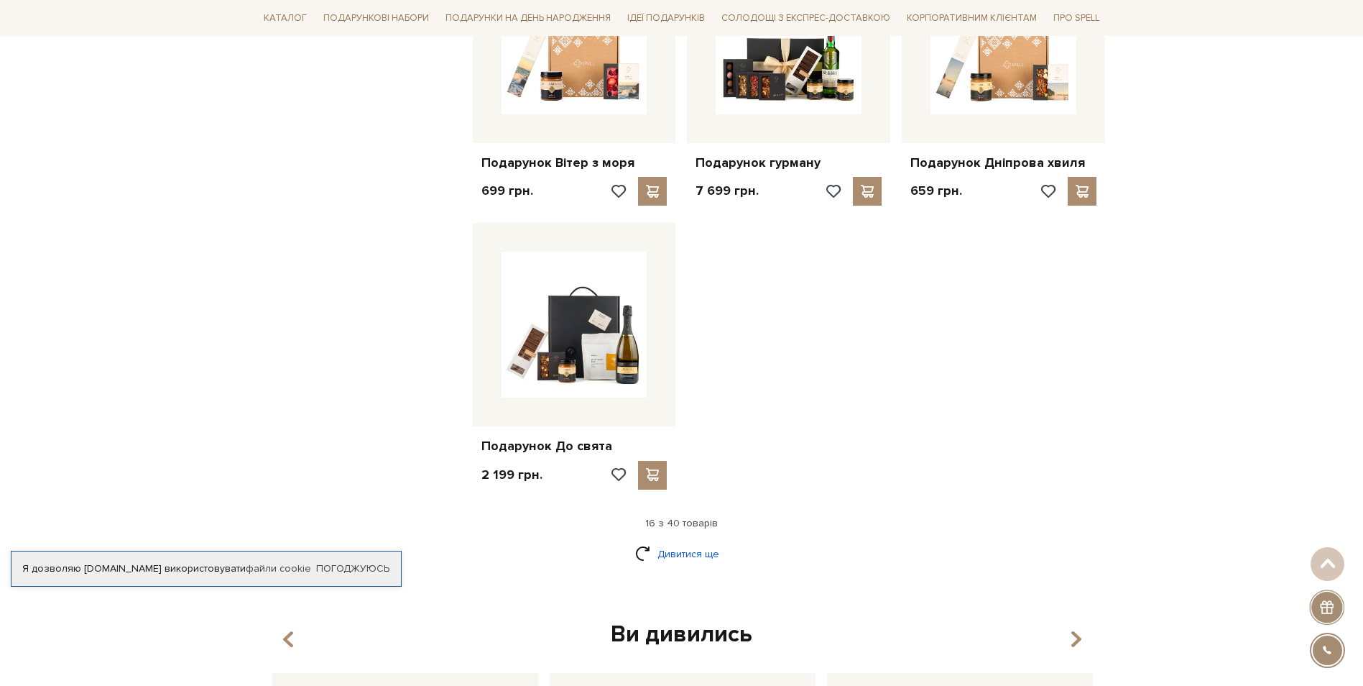
click at [673, 548] on link "Дивитися ще" at bounding box center [681, 553] width 93 height 25
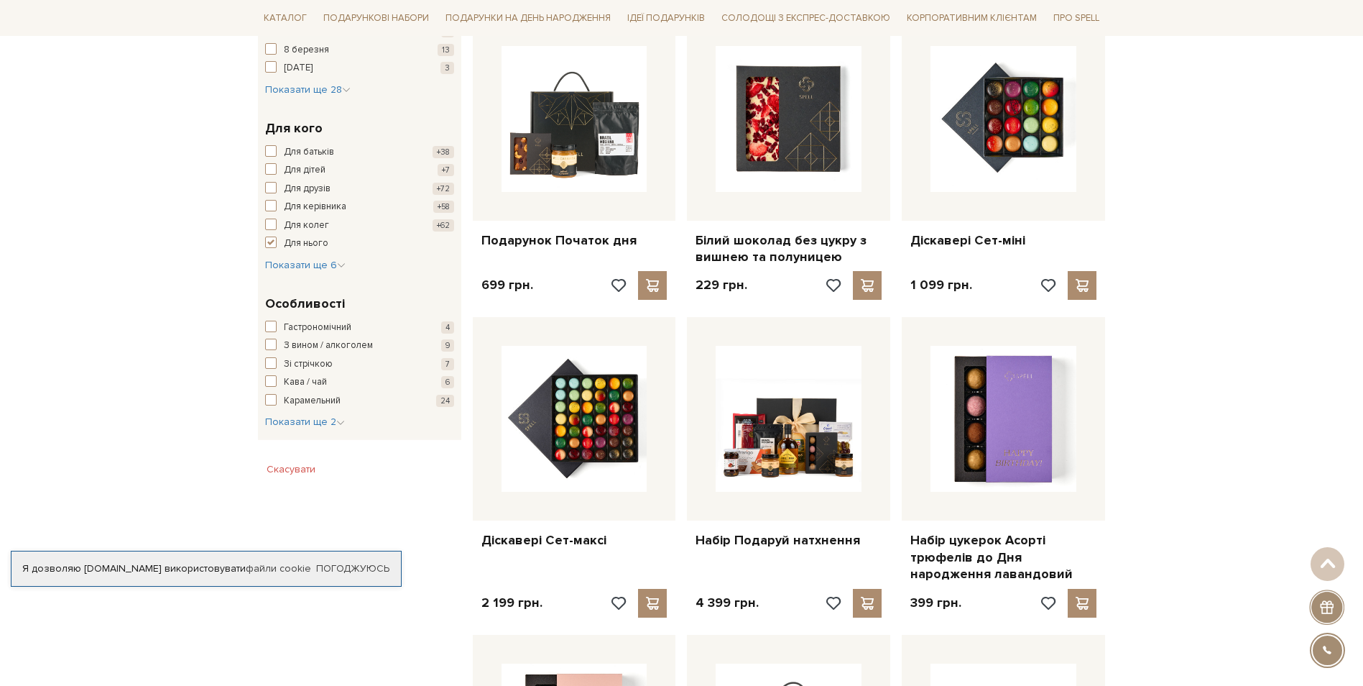
scroll to position [359, 0]
